Goal: Transaction & Acquisition: Complete application form

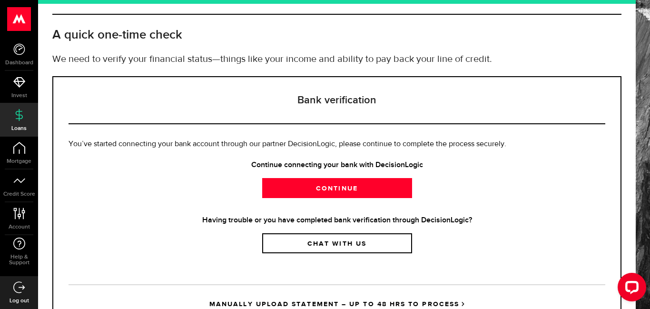
scroll to position [39, 0]
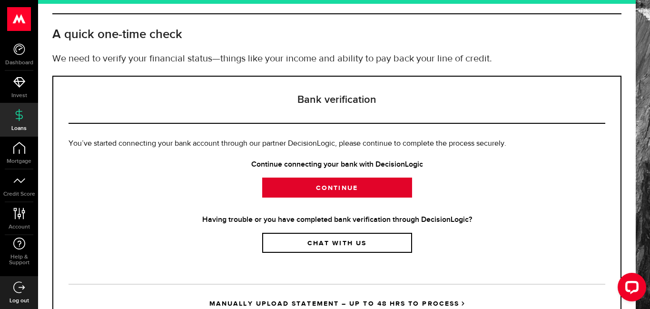
click at [386, 189] on link "Continue" at bounding box center [337, 187] width 150 height 20
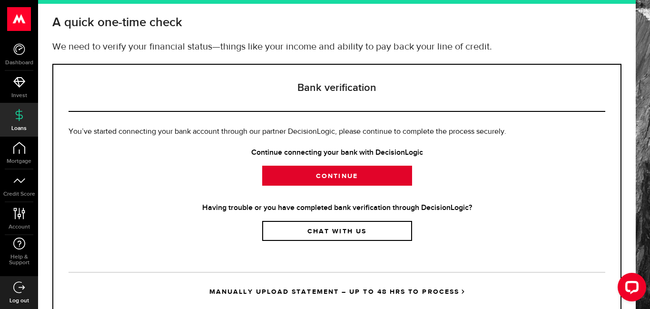
scroll to position [0, 0]
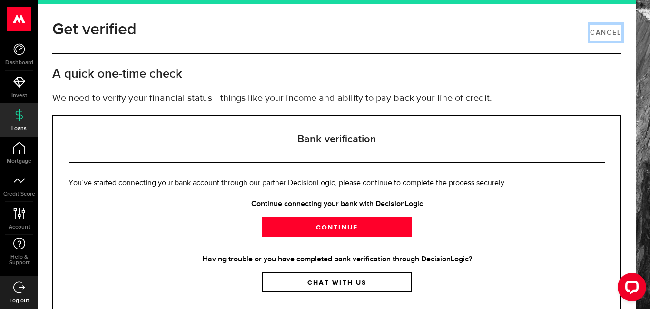
click at [600, 29] on link "Cancel" at bounding box center [605, 33] width 31 height 16
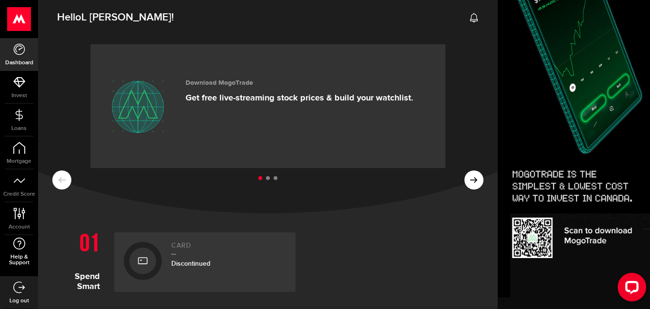
click at [22, 256] on span "Help & Support" at bounding box center [19, 259] width 38 height 11
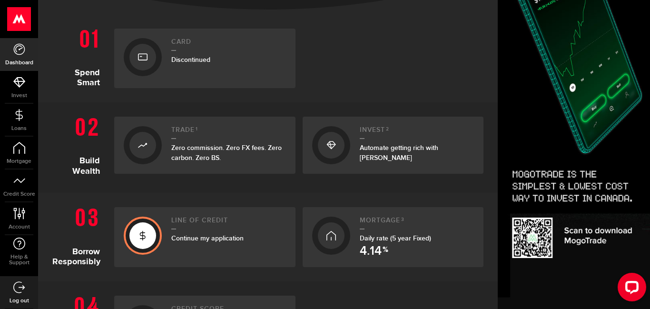
scroll to position [235, 0]
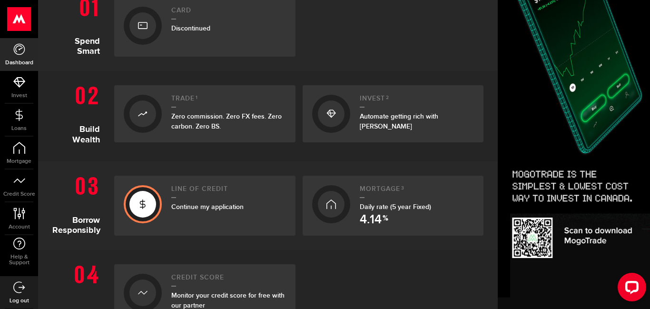
click at [151, 206] on div at bounding box center [142, 204] width 27 height 27
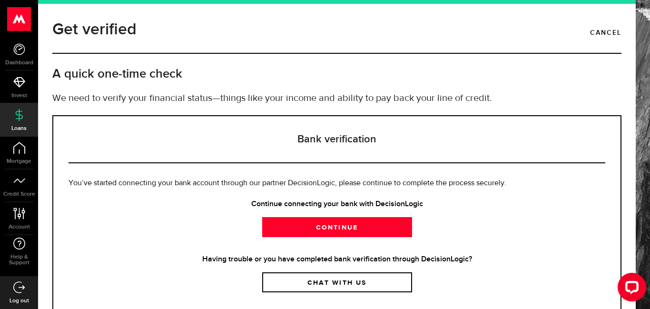
click at [20, 116] on icon at bounding box center [19, 115] width 12 height 12
click at [23, 51] on use at bounding box center [18, 48] width 11 height 11
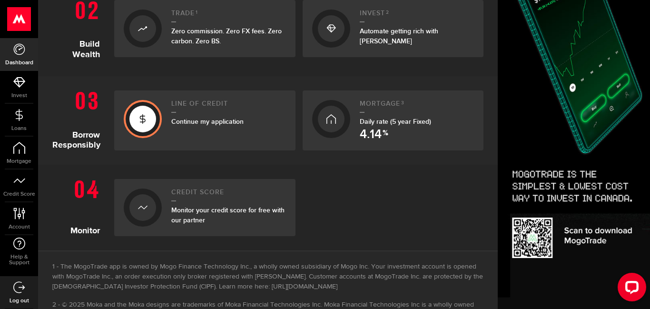
scroll to position [340, 0]
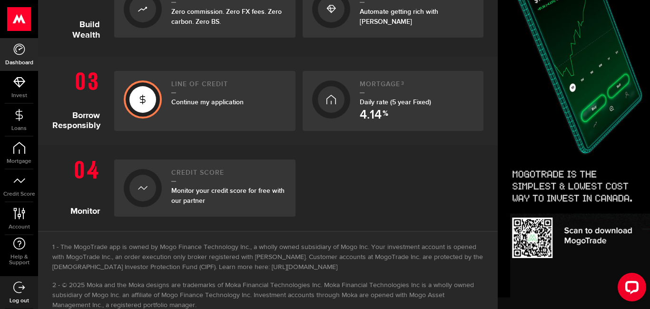
click at [372, 109] on span "4.14" at bounding box center [371, 115] width 22 height 12
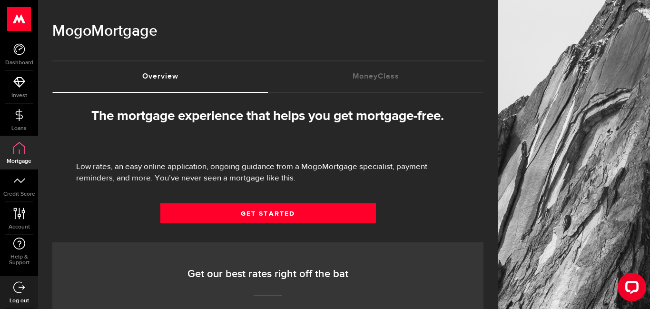
select select "3knYdhfXw4iYoq2m0WGQES"
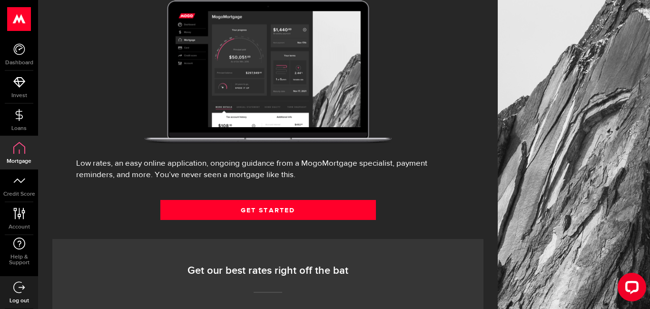
scroll to position [136, 0]
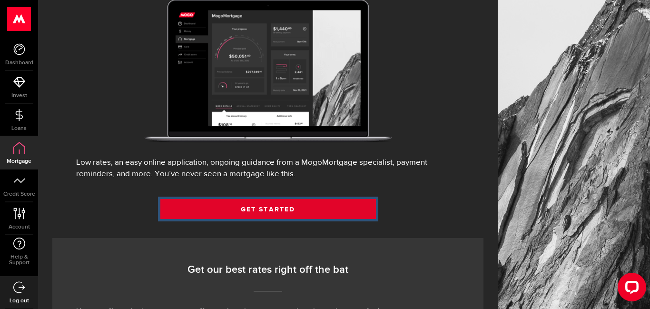
click at [282, 219] on link "Get Started" at bounding box center [267, 209] width 215 height 20
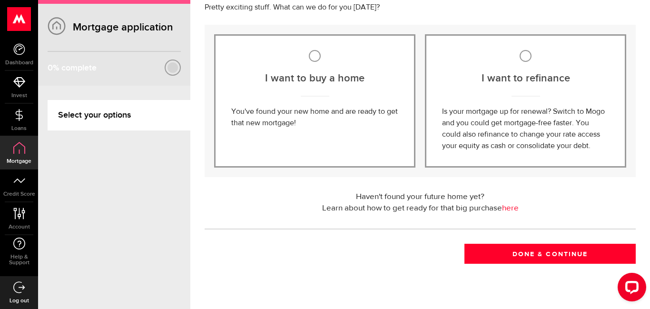
scroll to position [88, 0]
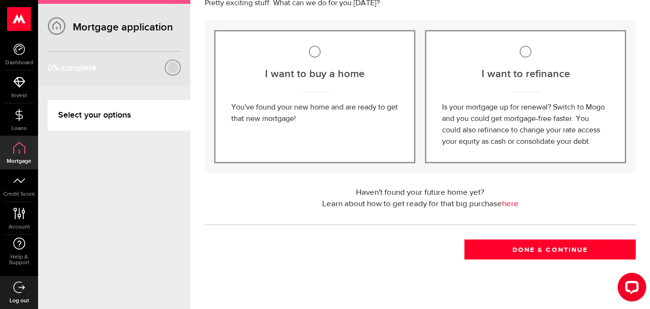
click at [381, 137] on div "I want to buy a home You've found your new home and are ready to get that new m…" at bounding box center [314, 96] width 201 height 133
radio input "true"
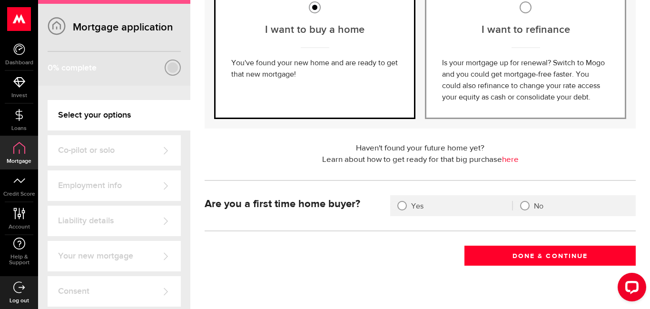
scroll to position [146, 0]
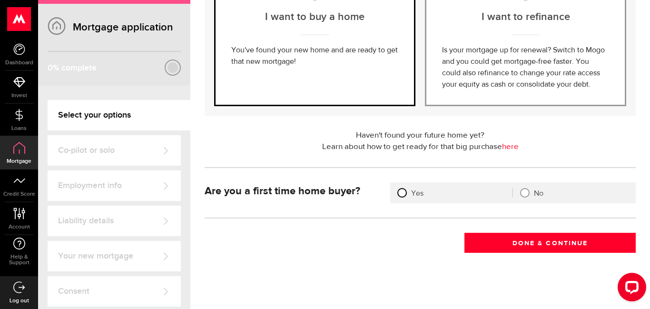
click at [398, 192] on input "Yes" at bounding box center [395, 193] width 10 height 10
radio input "true"
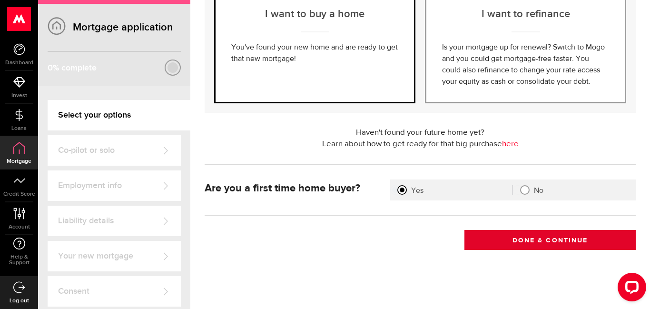
scroll to position [150, 0]
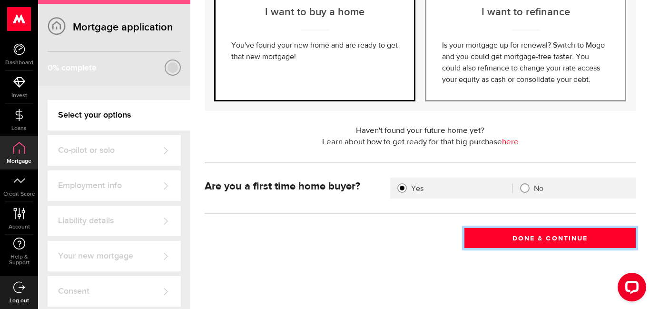
drag, startPoint x: 518, startPoint y: 239, endPoint x: 512, endPoint y: 238, distance: 5.8
click at [516, 247] on button "Done & Continue" at bounding box center [549, 238] width 171 height 20
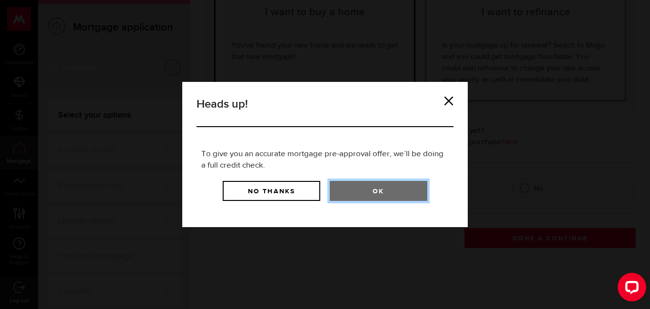
click at [379, 189] on button "Ok" at bounding box center [379, 191] width 98 height 20
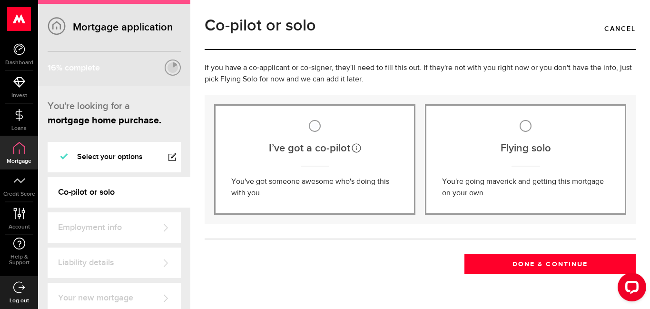
click at [530, 127] on input "Flying solo" at bounding box center [525, 126] width 12 height 12
radio input "true"
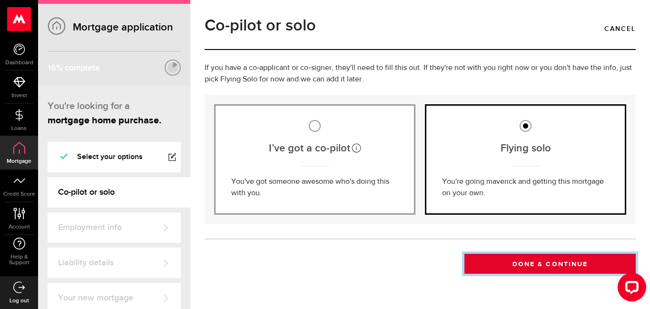
click at [533, 266] on button "Done & Continue" at bounding box center [549, 264] width 171 height 20
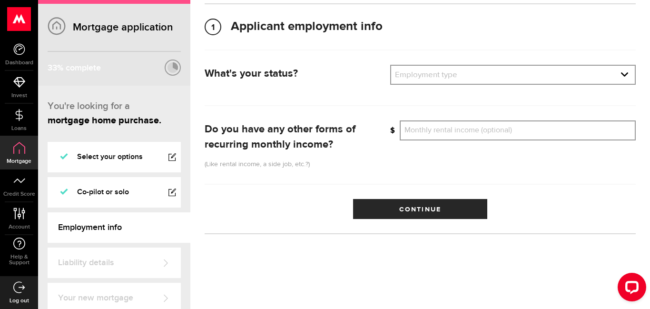
scroll to position [85, 0]
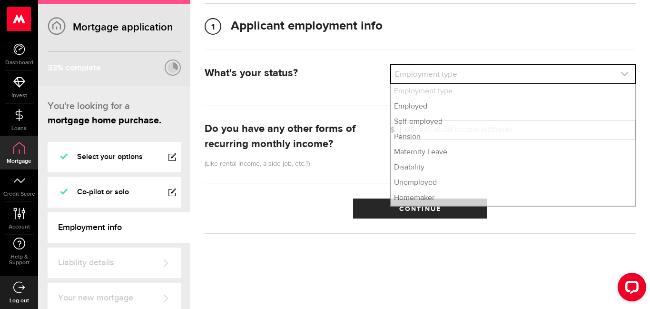
click at [625, 71] on icon "expand select" at bounding box center [624, 74] width 8 height 8
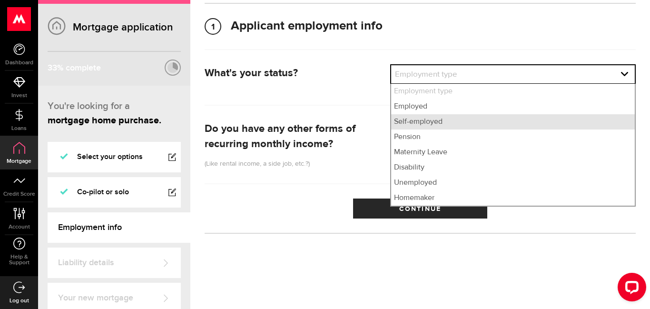
click at [556, 117] on li "Self-employed" at bounding box center [513, 121] width 244 height 15
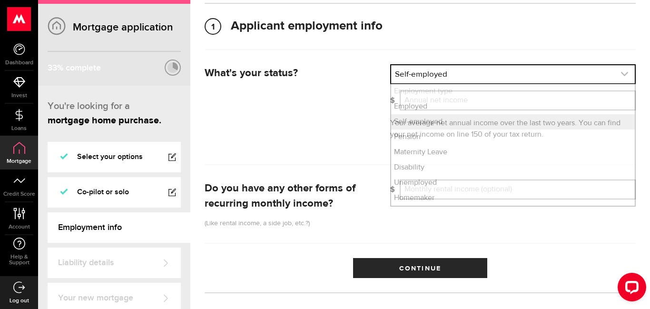
click at [628, 78] on link "expand select" at bounding box center [513, 74] width 244 height 18
click at [498, 114] on li "Self-employed" at bounding box center [513, 121] width 244 height 15
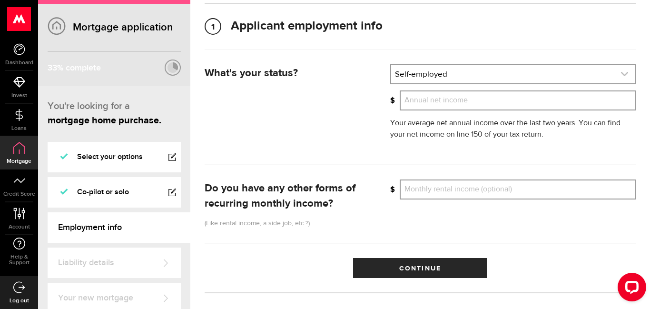
click at [627, 70] on icon "expand select" at bounding box center [624, 74] width 8 height 8
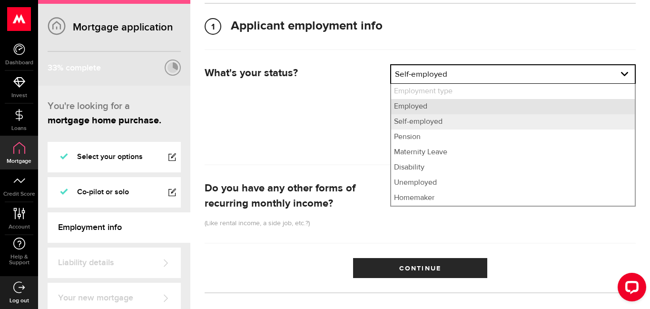
click at [421, 107] on li "Employed" at bounding box center [513, 106] width 244 height 15
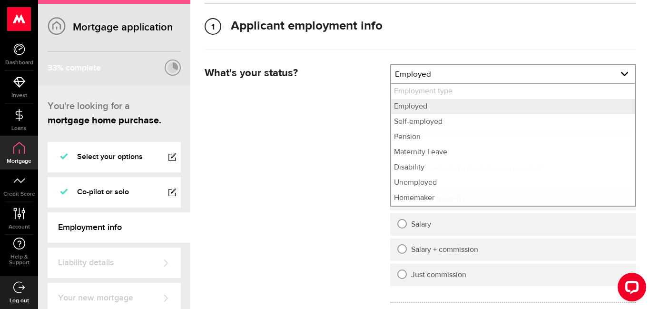
select select "employed"
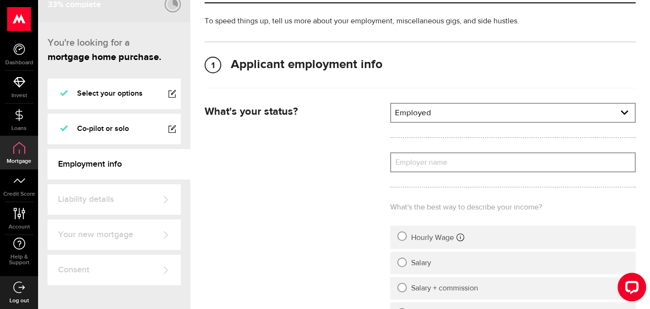
scroll to position [43, 0]
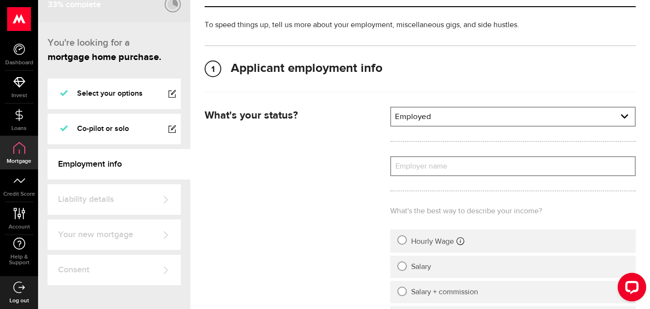
click at [466, 168] on label "Employer name" at bounding box center [512, 166] width 245 height 20
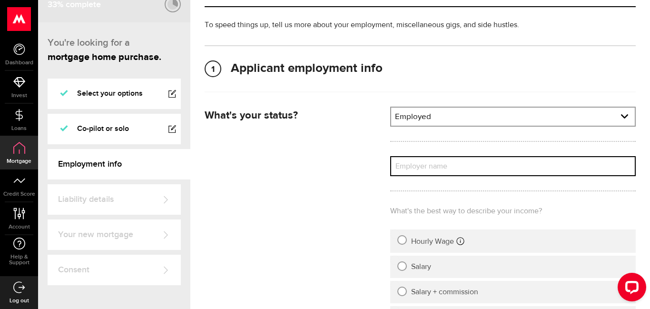
click at [466, 168] on input "Employer name" at bounding box center [512, 166] width 245 height 20
click at [473, 165] on input "triple v,mn n bgfx" at bounding box center [512, 166] width 245 height 20
type input "triple"
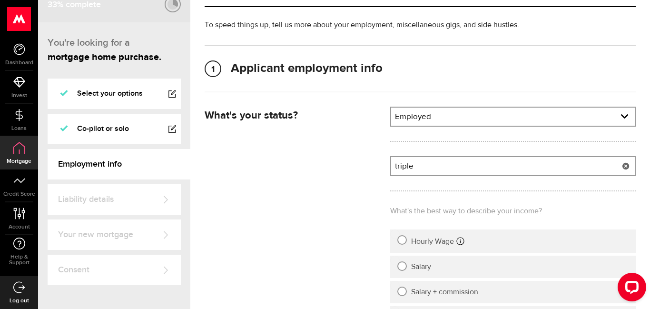
click at [16, 24] on use at bounding box center [19, 19] width 23 height 24
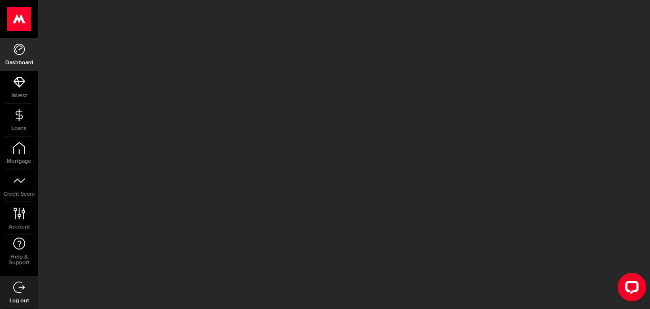
click at [13, 52] on icon at bounding box center [19, 49] width 12 height 12
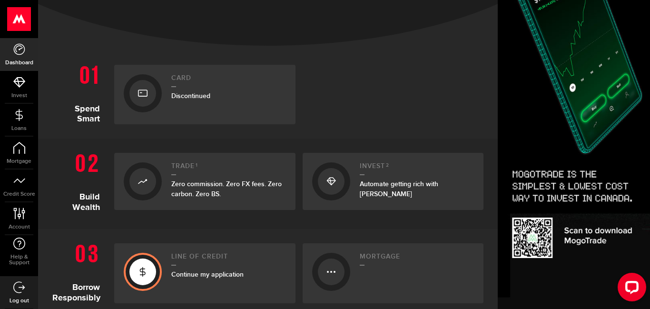
drag, startPoint x: 15, startPoint y: 293, endPoint x: 23, endPoint y: 287, distance: 9.5
click at [15, 293] on link "Log out" at bounding box center [19, 292] width 38 height 32
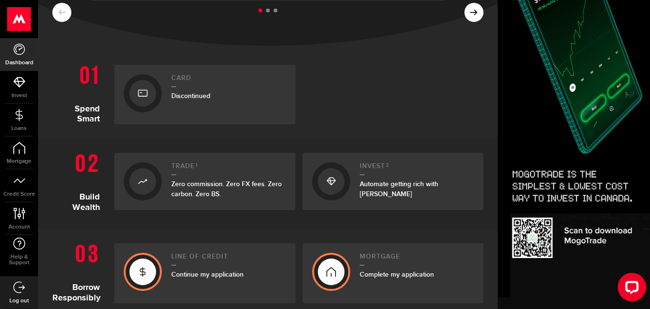
scroll to position [363, 0]
